Goal: Task Accomplishment & Management: Complete application form

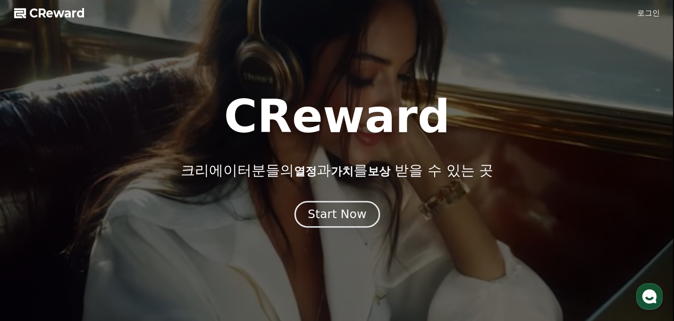
click at [339, 210] on div "Start Now" at bounding box center [337, 214] width 59 height 16
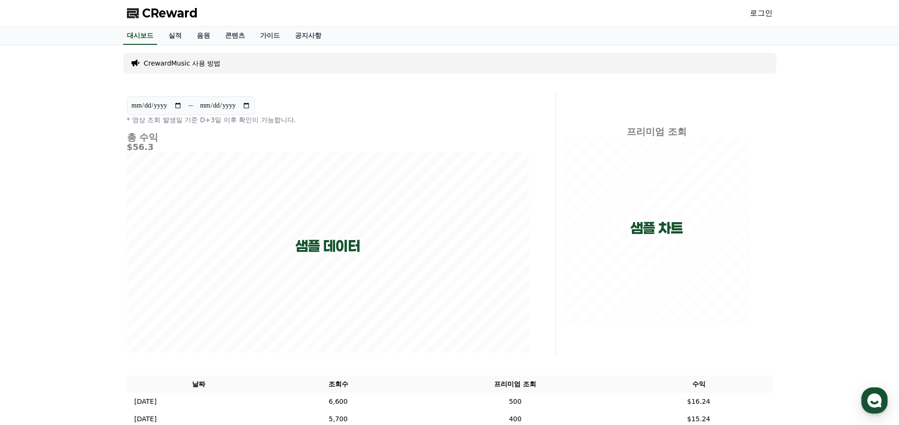
click at [177, 66] on p "CrewardMusic 사용 방법" at bounding box center [182, 63] width 77 height 9
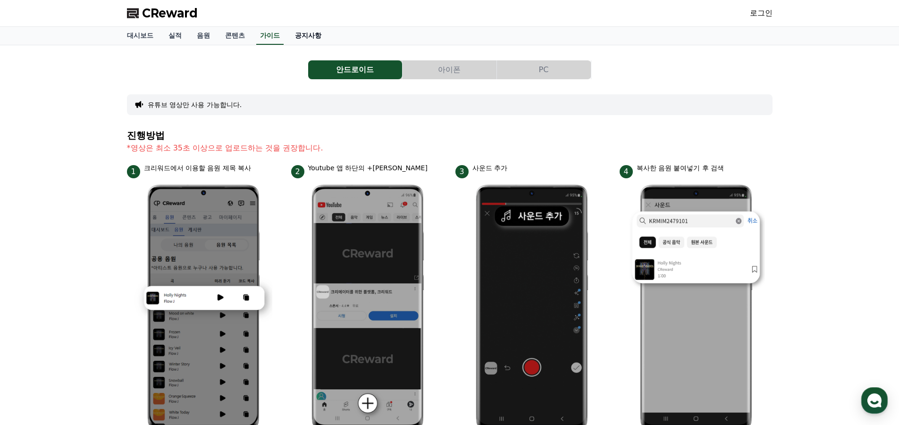
click at [300, 33] on link "공지사항" at bounding box center [308, 36] width 42 height 18
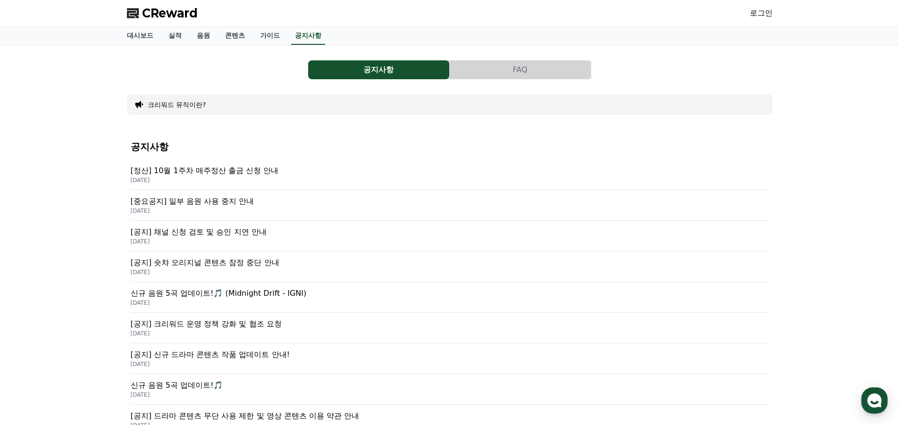
click at [220, 228] on p "[공지] 채널 신청 검토 및 승인 지연 안내" at bounding box center [450, 231] width 638 height 11
click at [137, 33] on link "대시보드" at bounding box center [140, 36] width 42 height 18
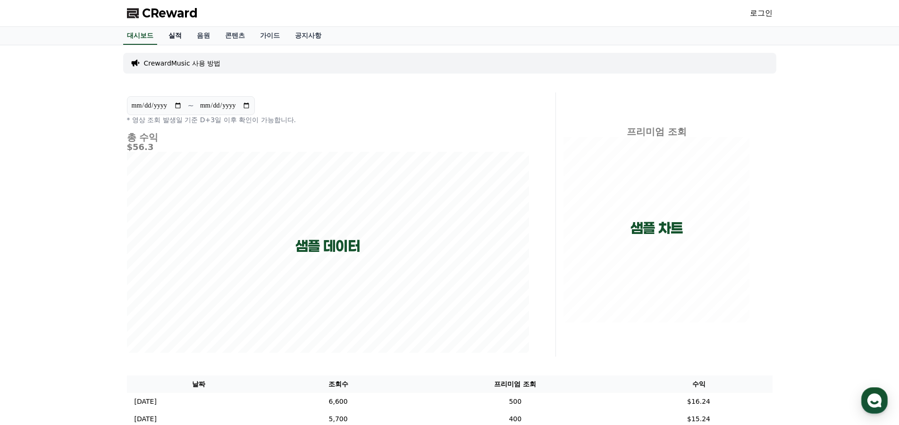
click at [171, 37] on link "실적" at bounding box center [175, 36] width 28 height 18
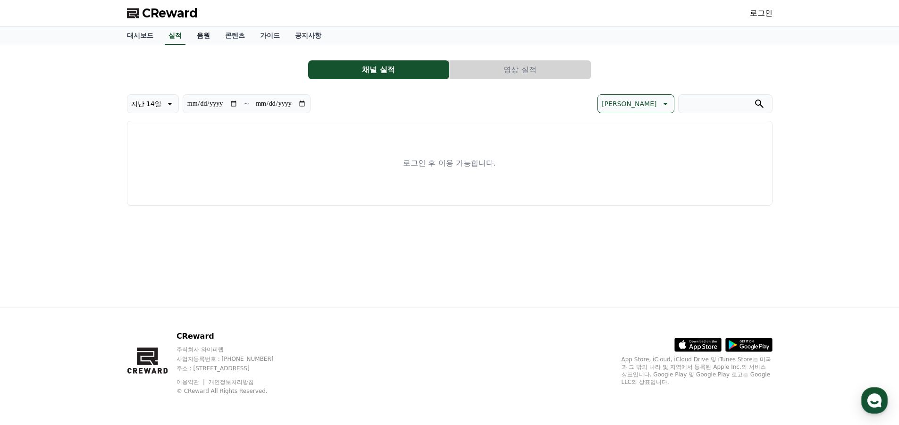
click at [195, 36] on link "음원" at bounding box center [203, 36] width 28 height 18
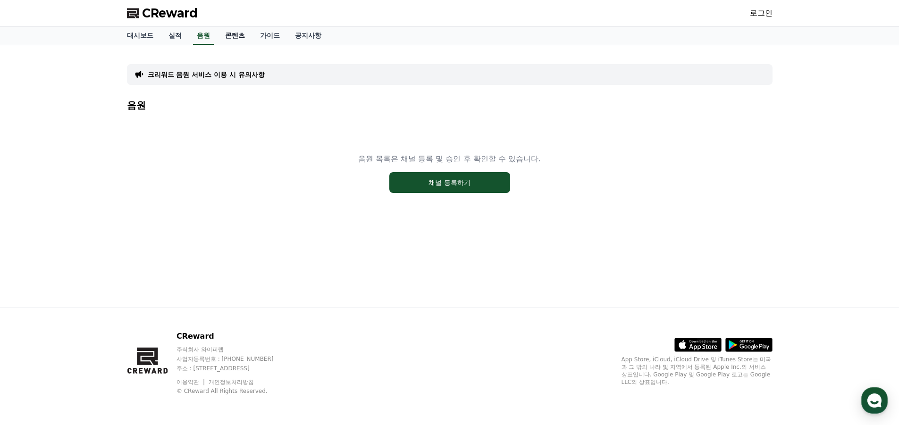
click at [233, 36] on link "콘텐츠" at bounding box center [235, 36] width 35 height 18
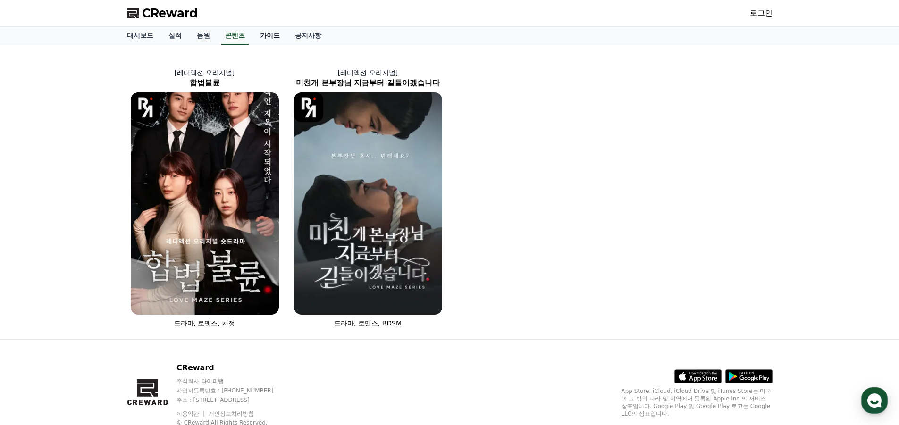
click at [273, 34] on link "가이드" at bounding box center [269, 36] width 35 height 18
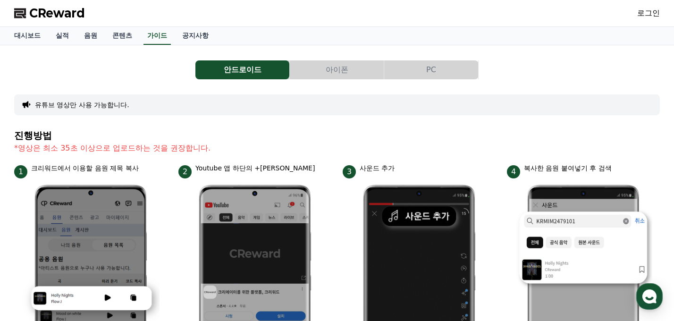
click at [653, 14] on link "로그인" at bounding box center [648, 13] width 23 height 11
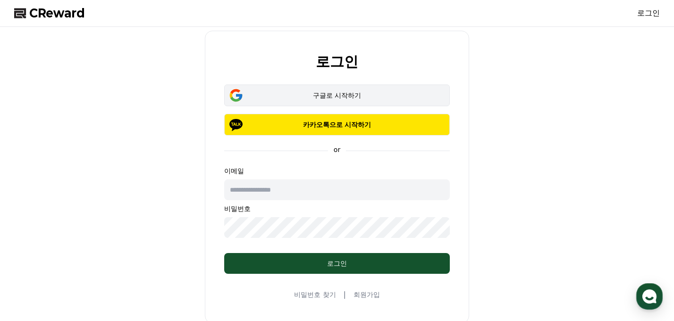
click at [361, 93] on div "구글로 시작하기" at bounding box center [337, 95] width 198 height 9
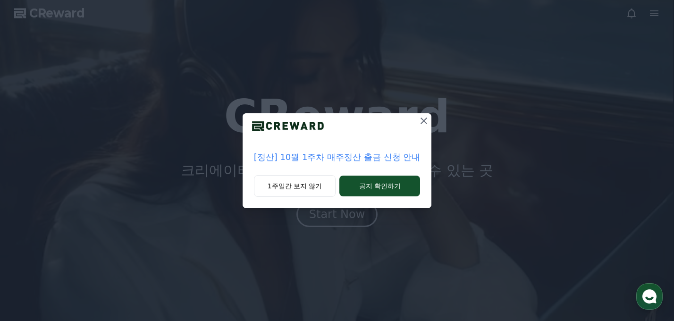
click at [422, 117] on icon at bounding box center [423, 120] width 11 height 11
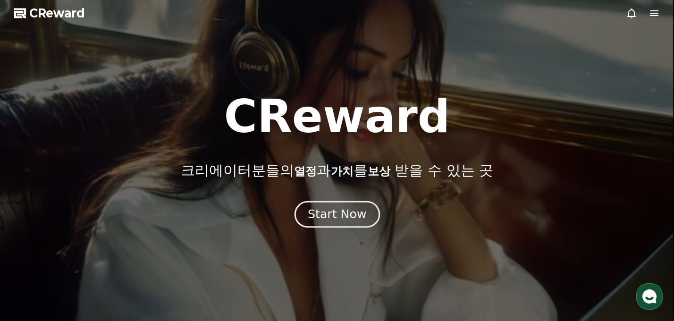
click at [349, 216] on div "Start Now" at bounding box center [337, 214] width 59 height 16
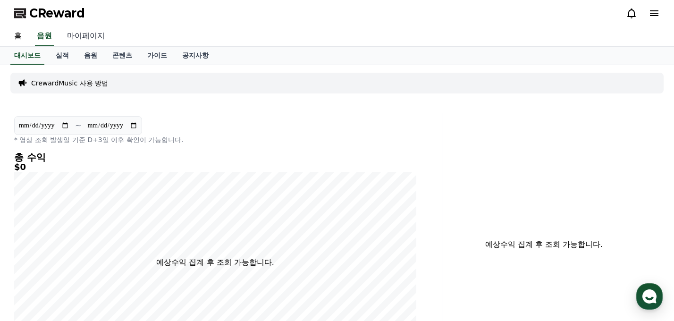
click at [97, 34] on link "마이페이지" at bounding box center [85, 36] width 53 height 20
select select "**********"
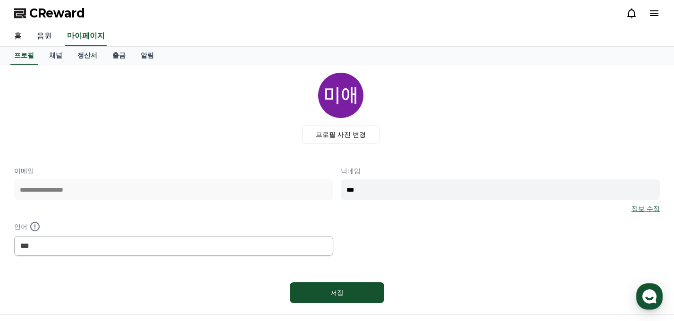
click at [42, 35] on link "음원" at bounding box center [44, 36] width 30 height 20
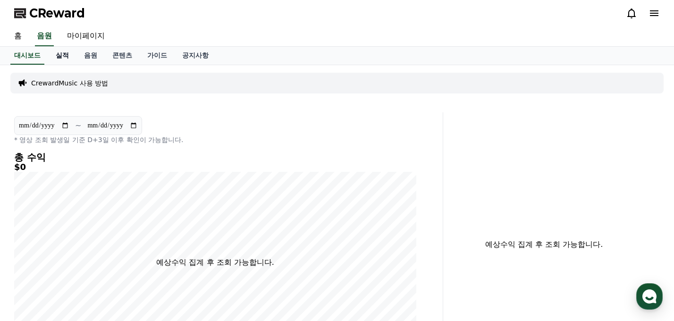
click at [70, 56] on link "실적" at bounding box center [62, 56] width 28 height 18
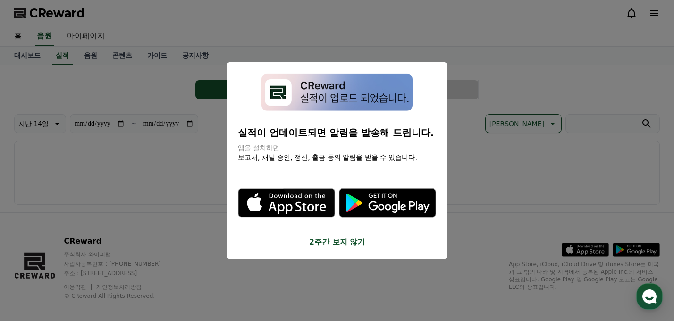
click at [340, 247] on button "2주간 보지 않기" at bounding box center [337, 241] width 198 height 11
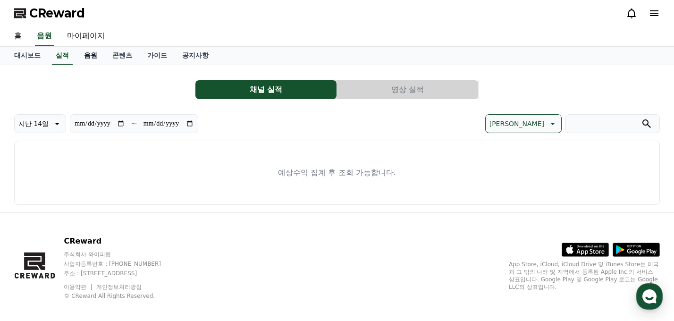
click at [92, 51] on link "음원" at bounding box center [90, 56] width 28 height 18
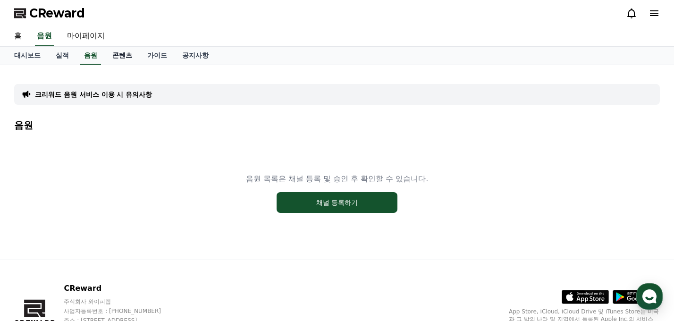
click at [119, 54] on link "콘텐츠" at bounding box center [122, 56] width 35 height 18
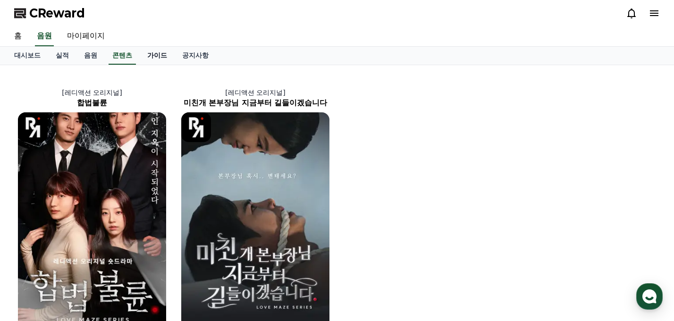
click at [154, 54] on link "가이드" at bounding box center [157, 56] width 35 height 18
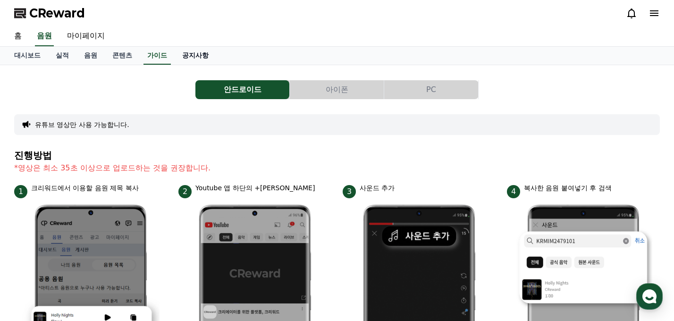
click at [186, 51] on link "공지사항" at bounding box center [196, 56] width 42 height 18
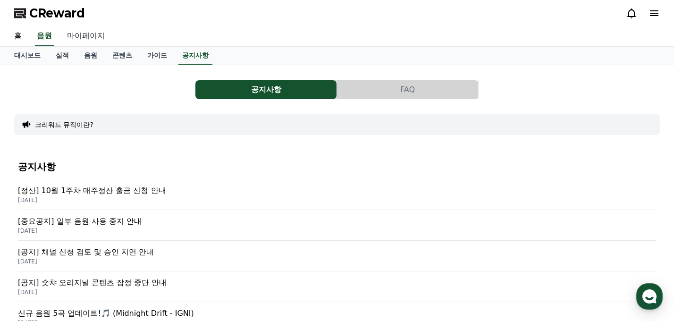
click at [82, 33] on link "마이페이지" at bounding box center [85, 36] width 53 height 20
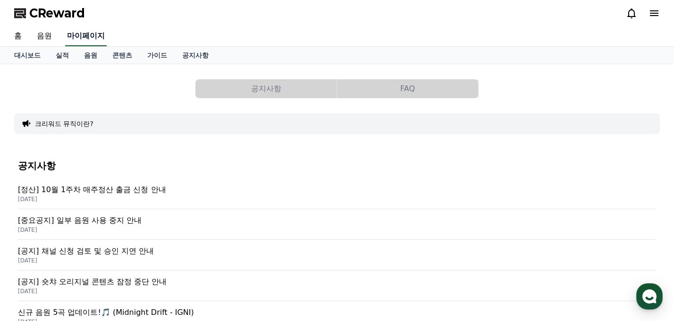
select select "**********"
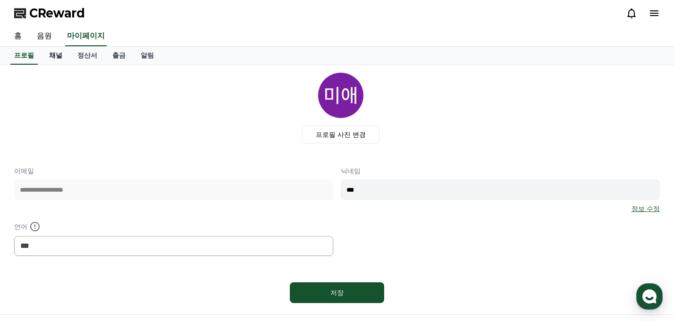
click at [56, 55] on link "채널" at bounding box center [56, 56] width 28 height 18
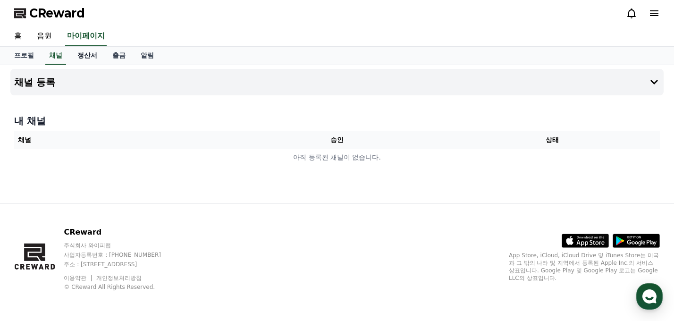
click at [82, 57] on link "정산서" at bounding box center [87, 56] width 35 height 18
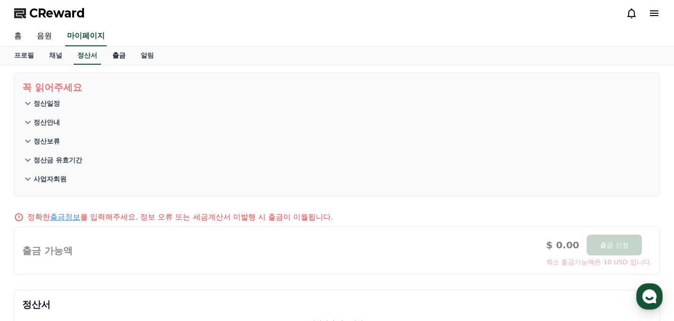
click at [112, 61] on link "출금" at bounding box center [119, 56] width 28 height 18
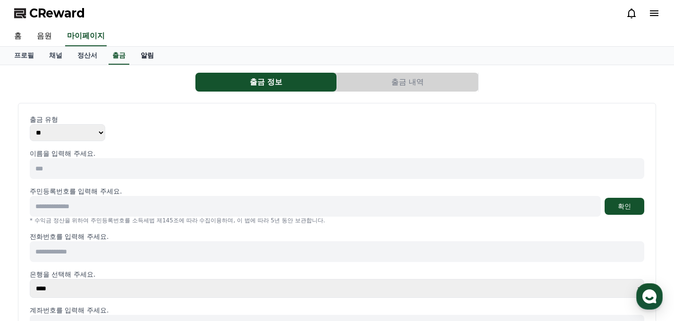
click at [144, 57] on link "알림" at bounding box center [147, 56] width 28 height 18
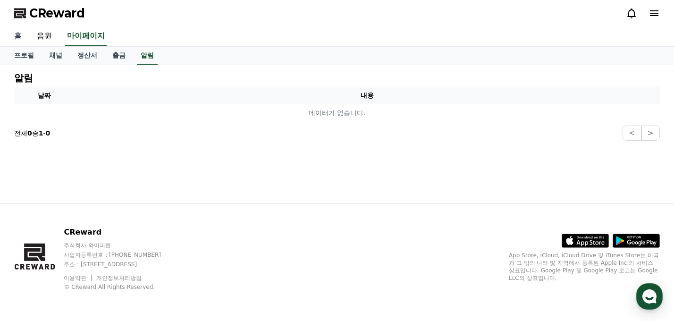
click at [17, 37] on link "홈" at bounding box center [18, 36] width 23 height 20
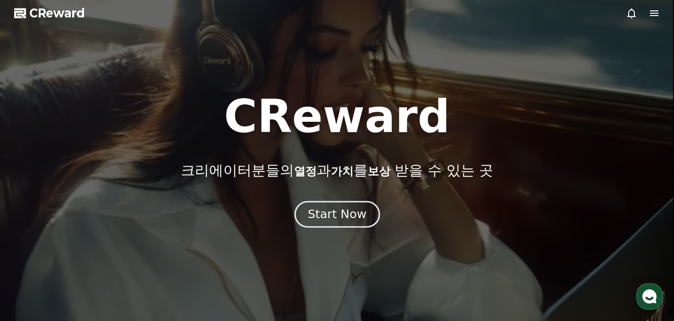
click at [360, 211] on div "Start Now" at bounding box center [337, 214] width 59 height 16
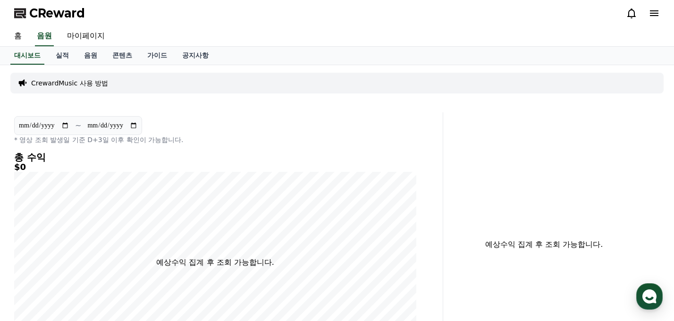
click at [58, 83] on p "CrewardMusic 사용 방법" at bounding box center [69, 82] width 77 height 9
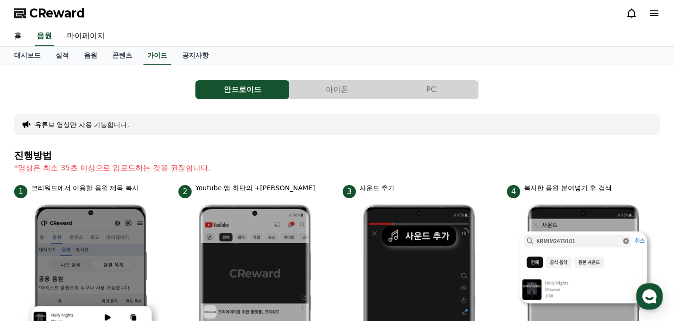
click at [416, 96] on button "PC" at bounding box center [431, 89] width 94 height 19
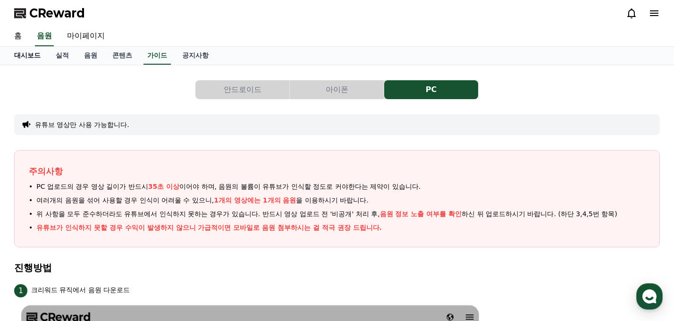
click at [20, 55] on link "대시보드" at bounding box center [28, 56] width 42 height 18
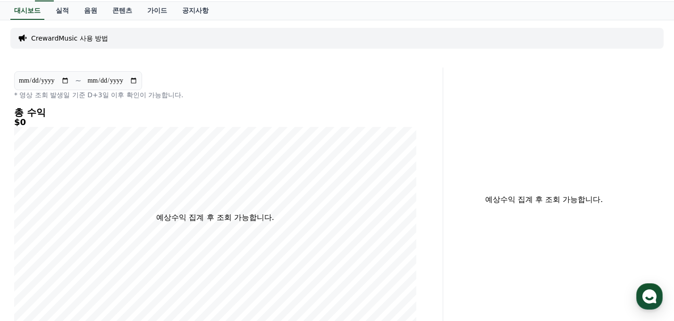
scroll to position [6, 0]
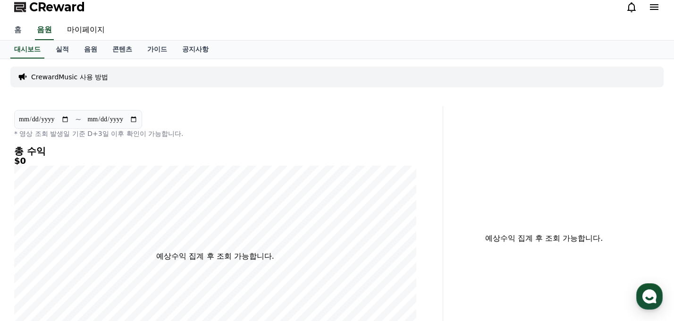
click at [22, 33] on link "홈" at bounding box center [18, 30] width 23 height 20
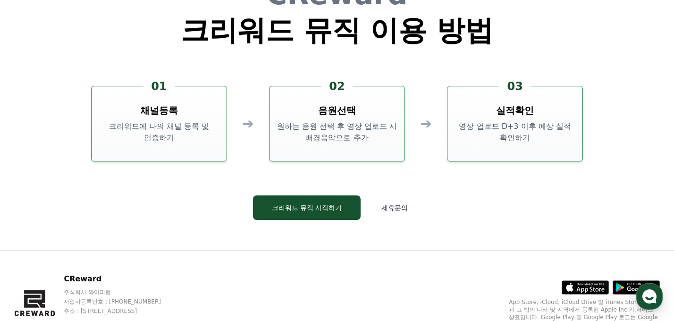
scroll to position [2557, 0]
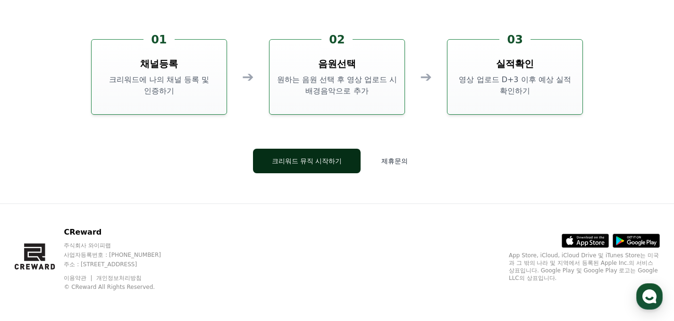
click at [339, 165] on button "크리워드 뮤직 시작하기" at bounding box center [307, 161] width 108 height 25
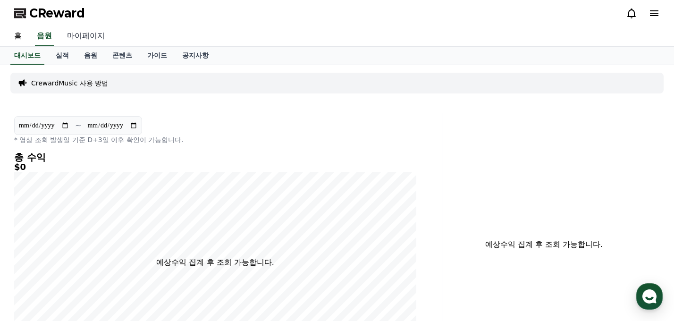
click at [87, 32] on link "마이페이지" at bounding box center [85, 36] width 53 height 20
select select "**********"
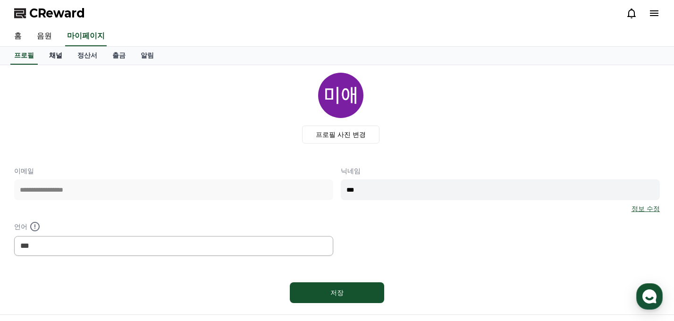
click at [56, 59] on link "채널" at bounding box center [56, 56] width 28 height 18
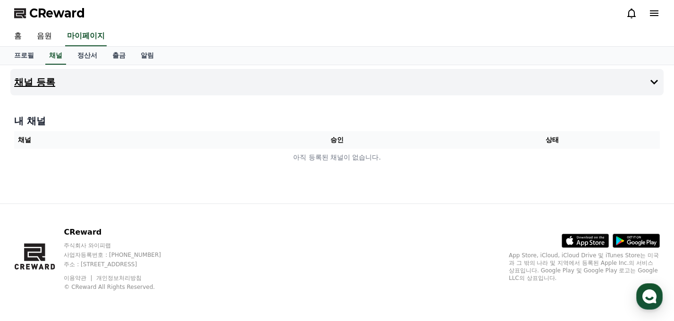
click at [262, 76] on button "채널 등록" at bounding box center [336, 82] width 653 height 26
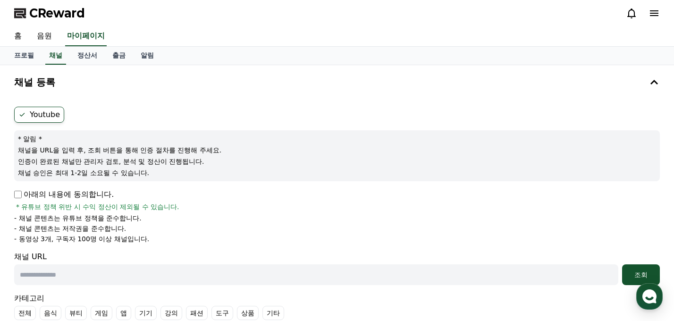
click at [85, 195] on p "아래의 내용에 동의합니다." at bounding box center [64, 194] width 100 height 11
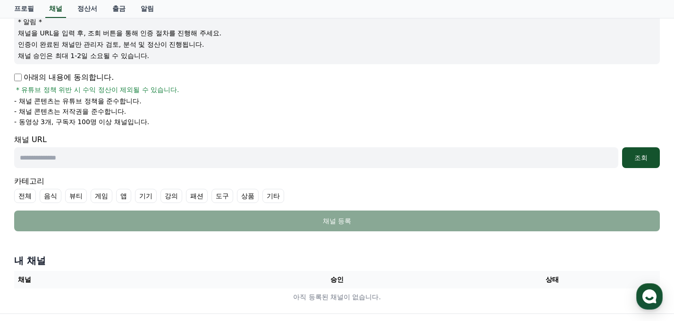
scroll to position [94, 0]
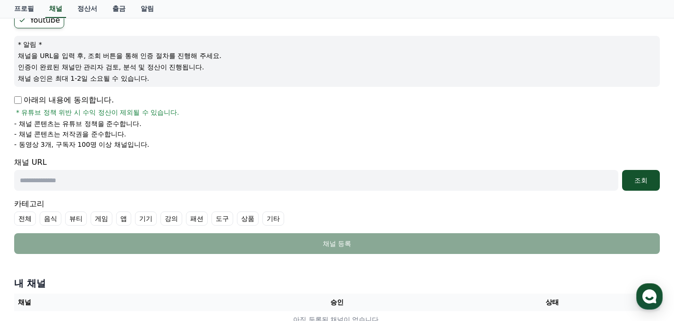
click at [118, 182] on input "text" at bounding box center [316, 180] width 604 height 21
paste input "**********"
type input "**********"
click at [632, 182] on div "조회" at bounding box center [641, 180] width 30 height 9
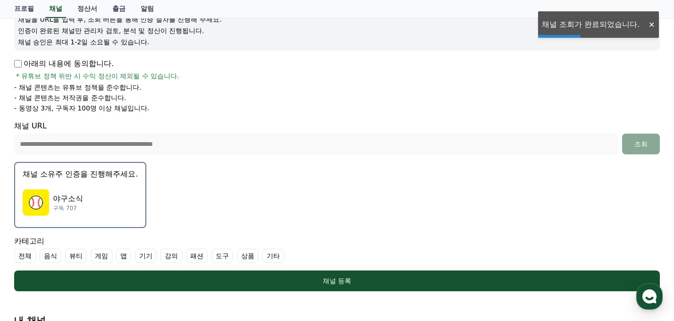
scroll to position [142, 0]
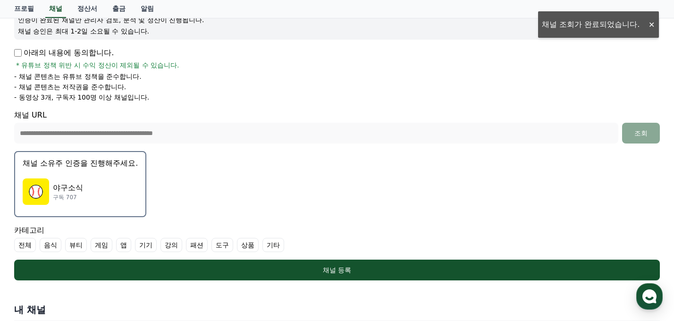
click at [87, 192] on div "야구소식 구독 707" at bounding box center [80, 192] width 115 height 38
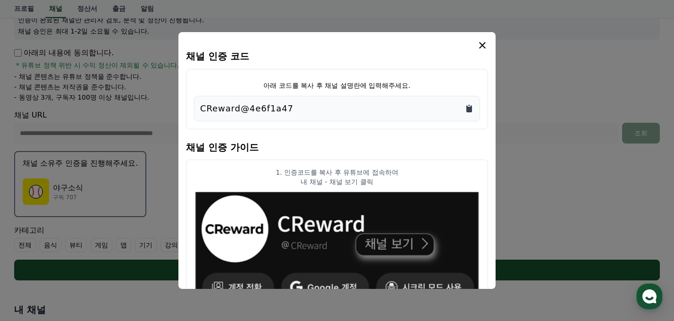
click at [471, 110] on icon "Copy to clipboard" at bounding box center [469, 108] width 6 height 7
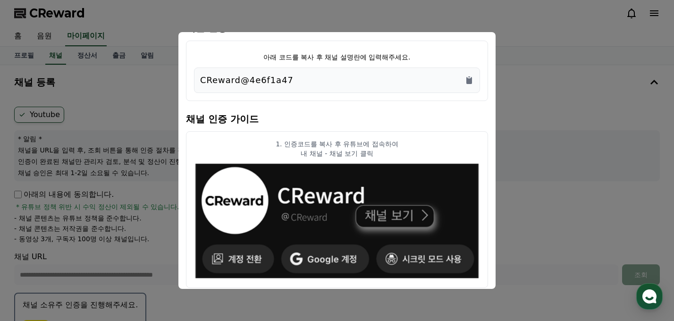
scroll to position [0, 0]
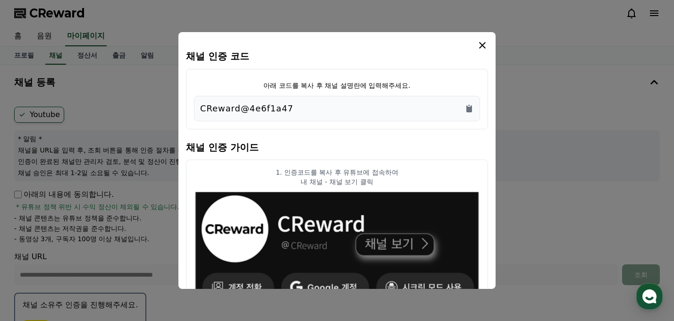
click at [478, 41] on icon "modal" at bounding box center [482, 45] width 11 height 11
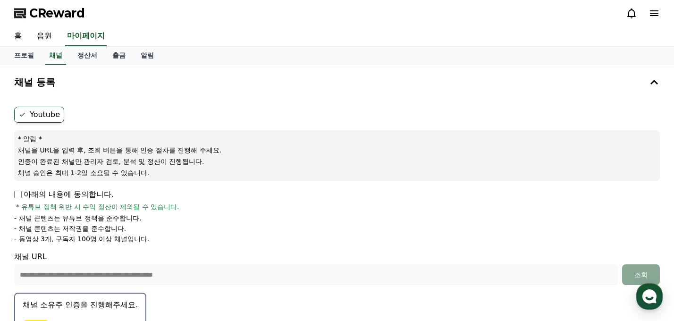
click at [334, 113] on ul "Youtube" at bounding box center [337, 115] width 646 height 16
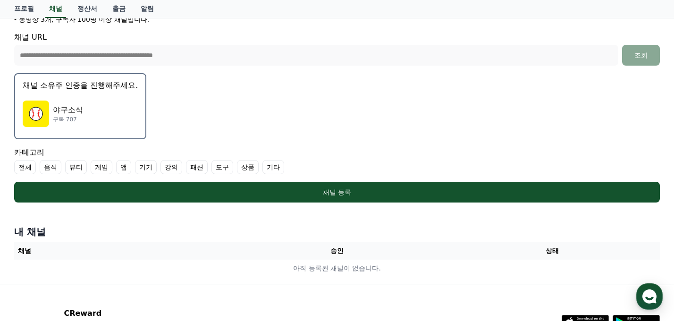
scroll to position [236, 0]
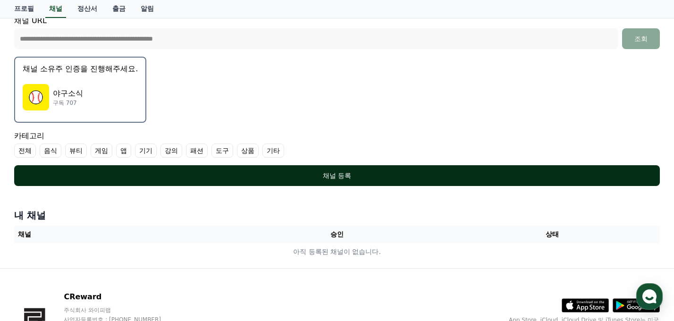
click at [356, 176] on div "채널 등록" at bounding box center [337, 175] width 608 height 9
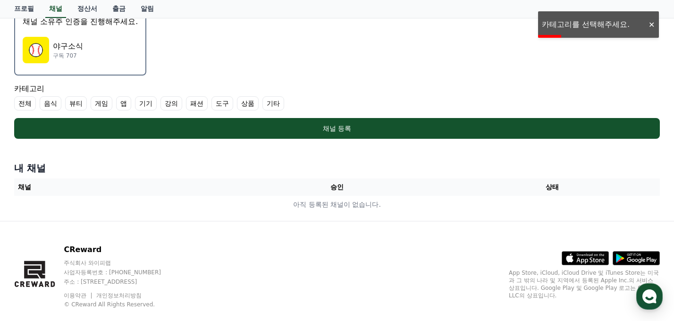
scroll to position [301, 0]
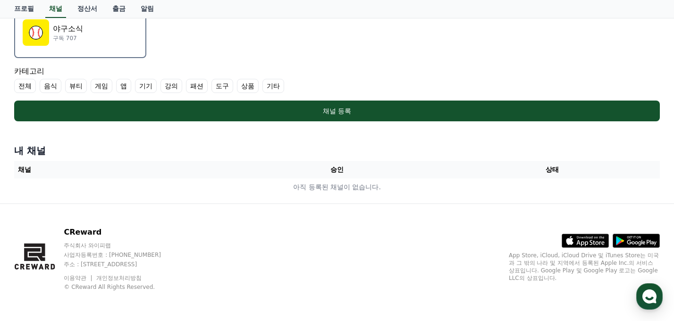
click at [275, 86] on label "기타" at bounding box center [273, 86] width 22 height 14
click at [274, 86] on label "기타" at bounding box center [278, 86] width 33 height 14
click at [27, 87] on label "전체" at bounding box center [25, 86] width 22 height 14
click at [23, 87] on icon at bounding box center [22, 86] width 8 height 8
click at [283, 86] on label "기타" at bounding box center [273, 86] width 22 height 14
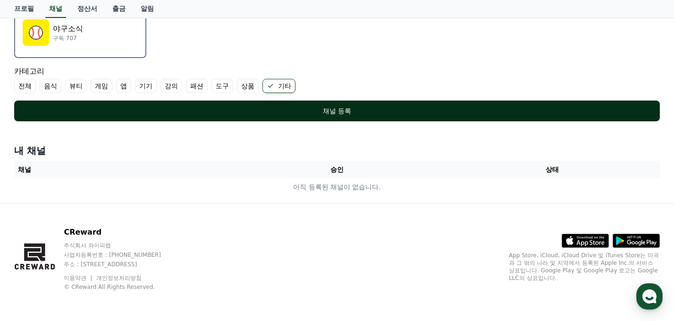
click at [310, 111] on div "채널 등록" at bounding box center [337, 110] width 608 height 9
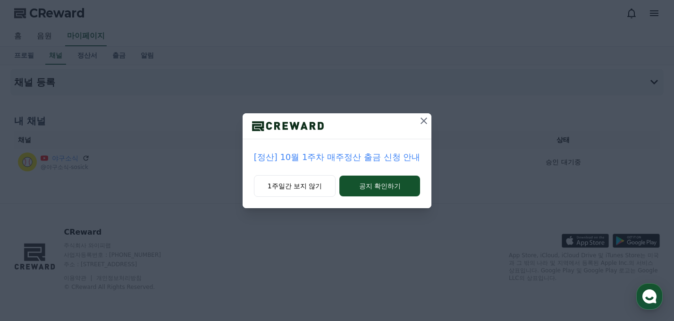
click at [422, 117] on icon at bounding box center [423, 120] width 11 height 11
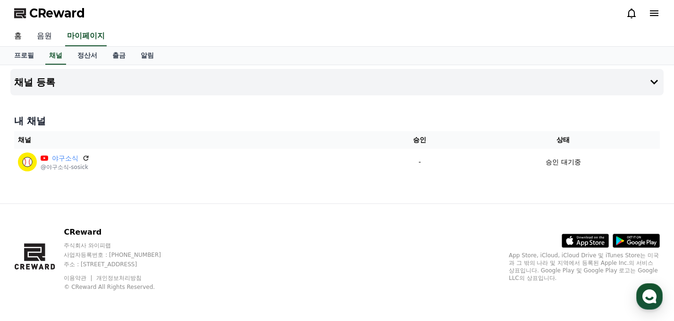
click at [38, 35] on link "음원" at bounding box center [44, 36] width 30 height 20
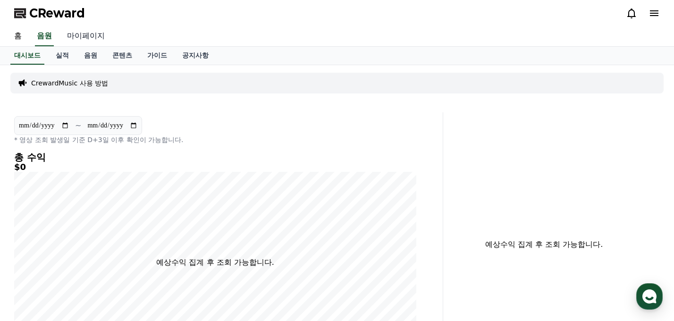
click at [94, 35] on link "마이페이지" at bounding box center [85, 36] width 53 height 20
select select "**********"
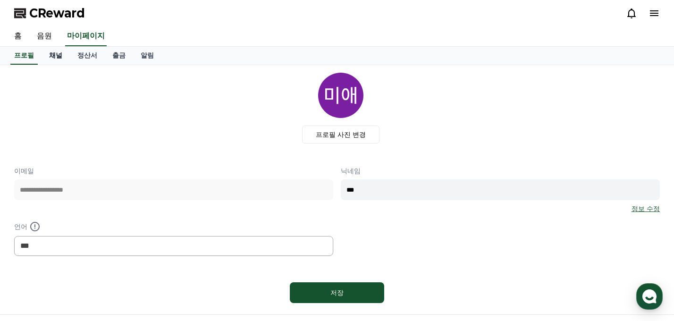
click at [57, 55] on link "채널" at bounding box center [56, 56] width 28 height 18
